Goal: Navigation & Orientation: Understand site structure

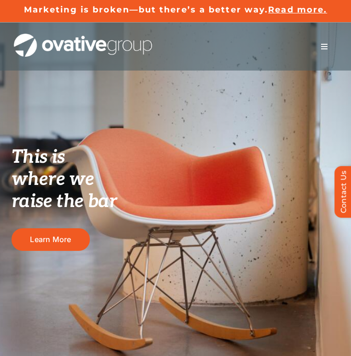
click at [326, 50] on span "Menu" at bounding box center [324, 46] width 7 height 7
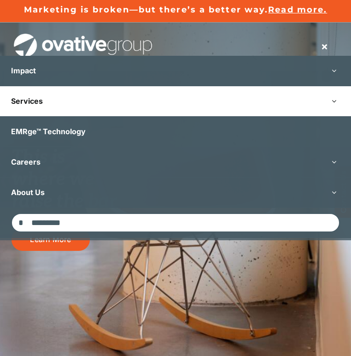
click at [170, 100] on link "Services" at bounding box center [175, 101] width 351 height 30
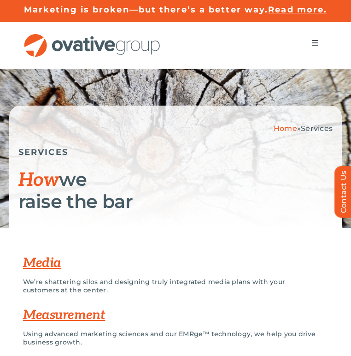
click at [311, 42] on span "Menu" at bounding box center [314, 42] width 7 height 7
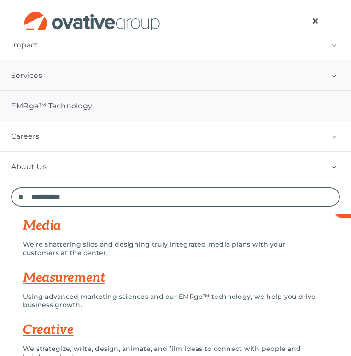
scroll to position [41, 0]
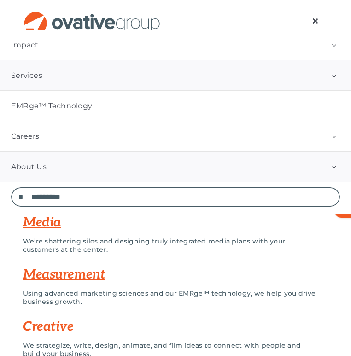
click at [243, 161] on link "About Us" at bounding box center [175, 167] width 351 height 30
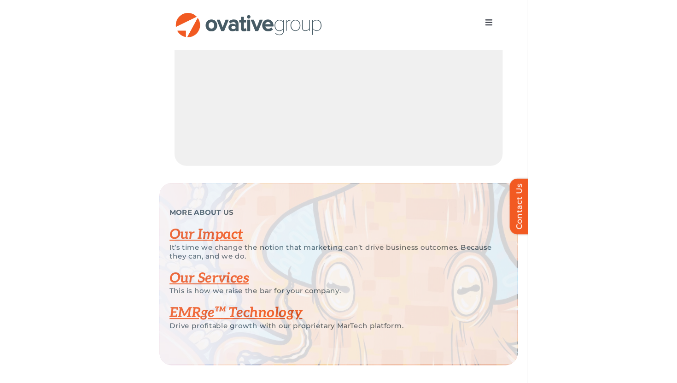
scroll to position [1715, 0]
